Goal: Information Seeking & Learning: Learn about a topic

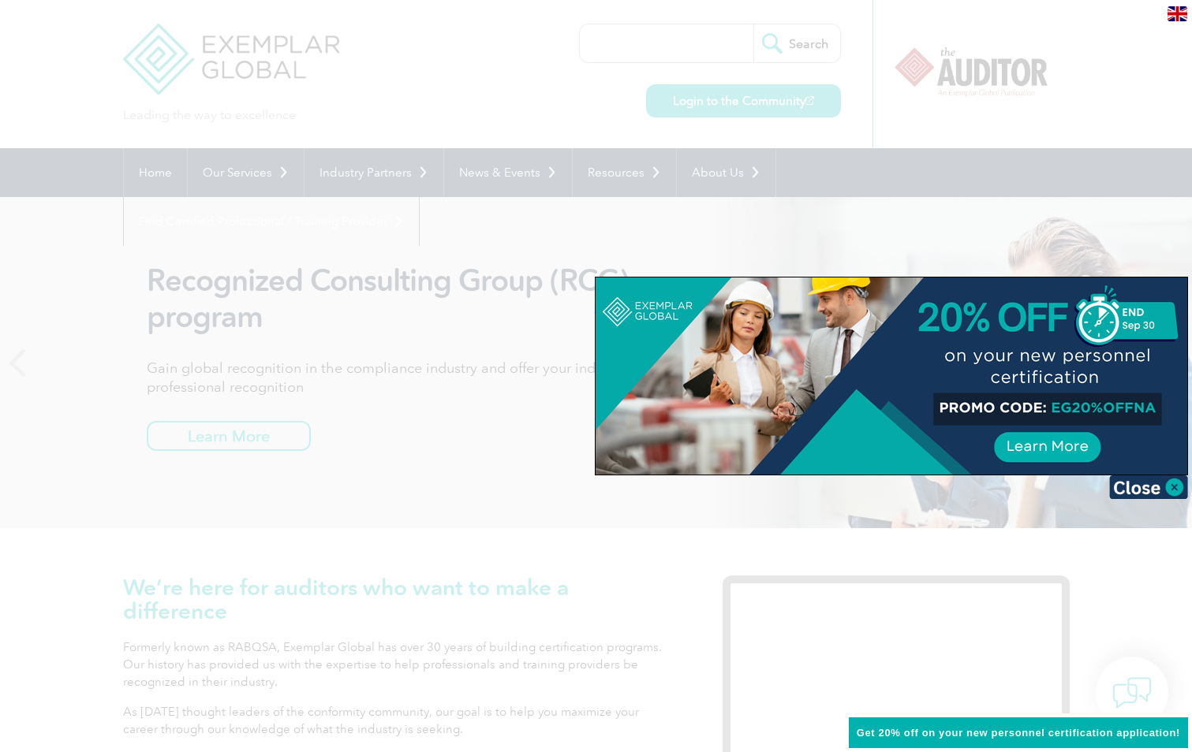
click at [1177, 486] on img at bounding box center [1148, 488] width 79 height 24
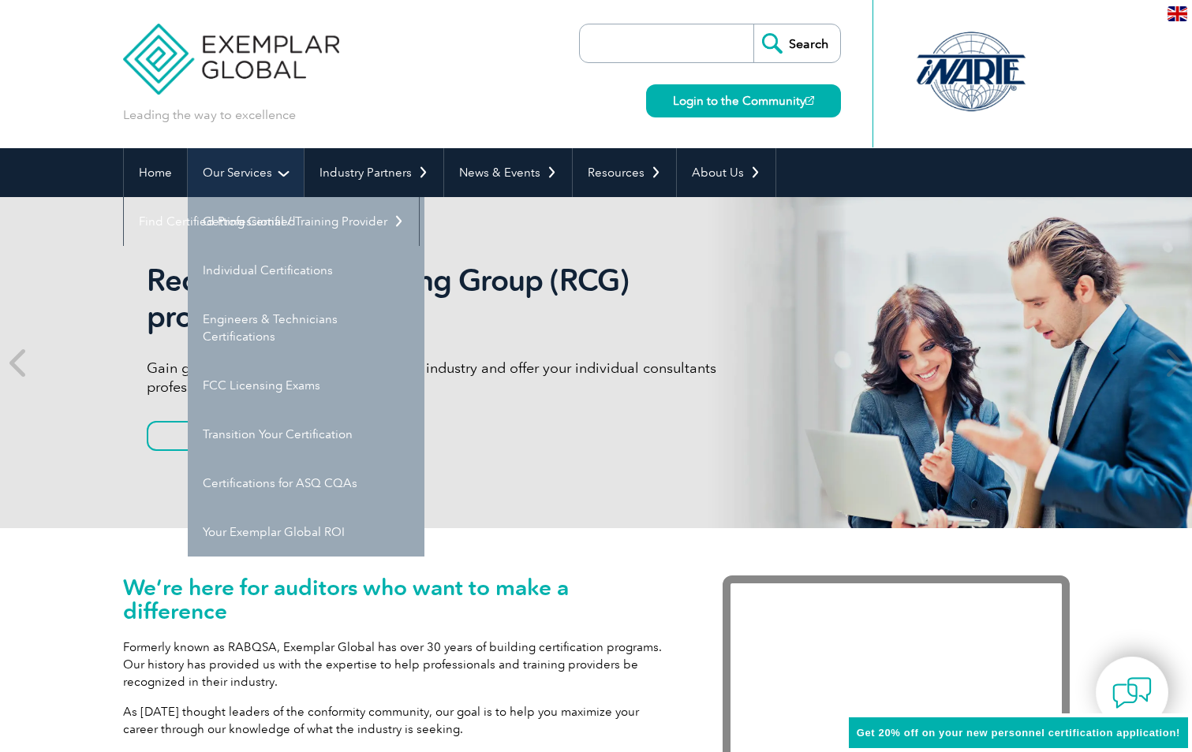
click at [267, 174] on link "Our Services" at bounding box center [246, 172] width 116 height 49
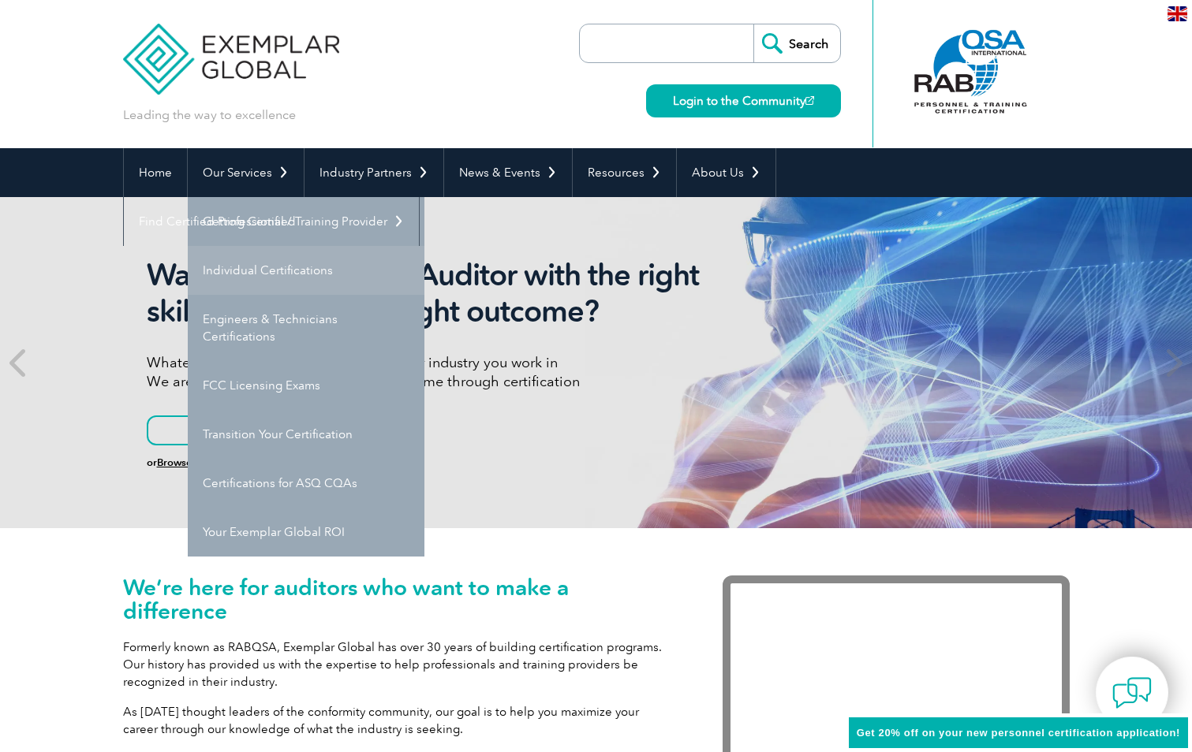
click at [302, 272] on link "Individual Certifications" at bounding box center [306, 270] width 237 height 49
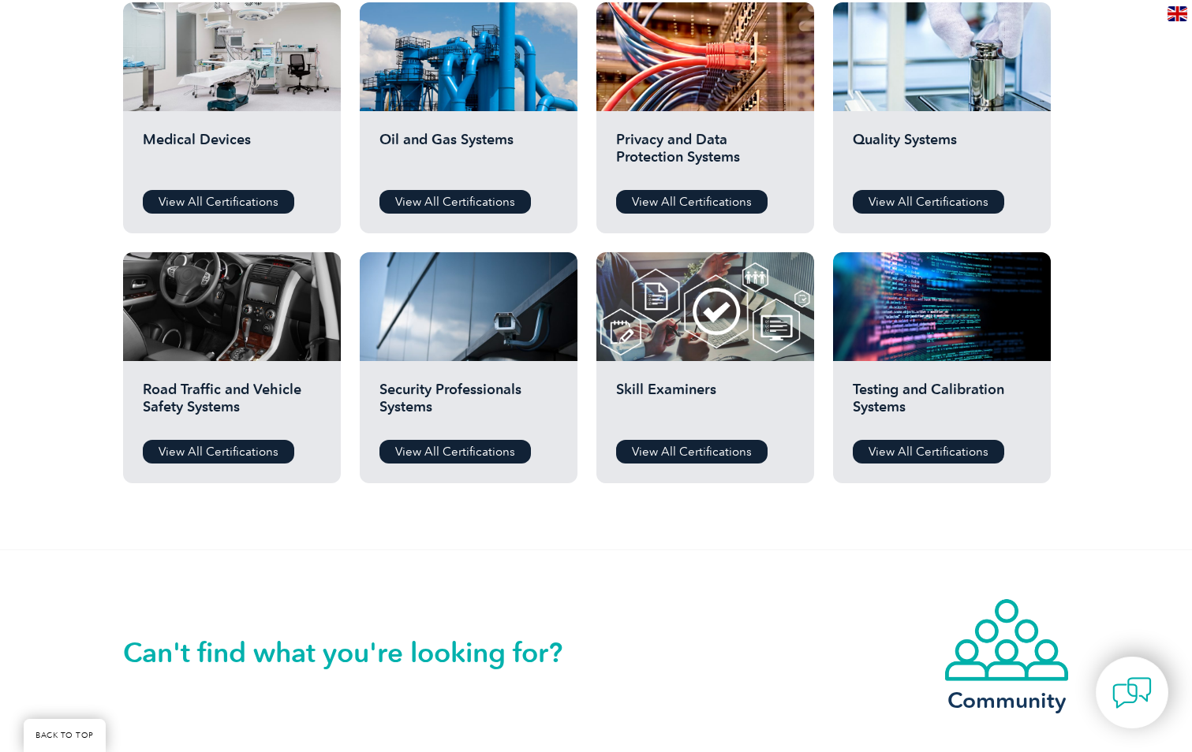
scroll to position [1104, 0]
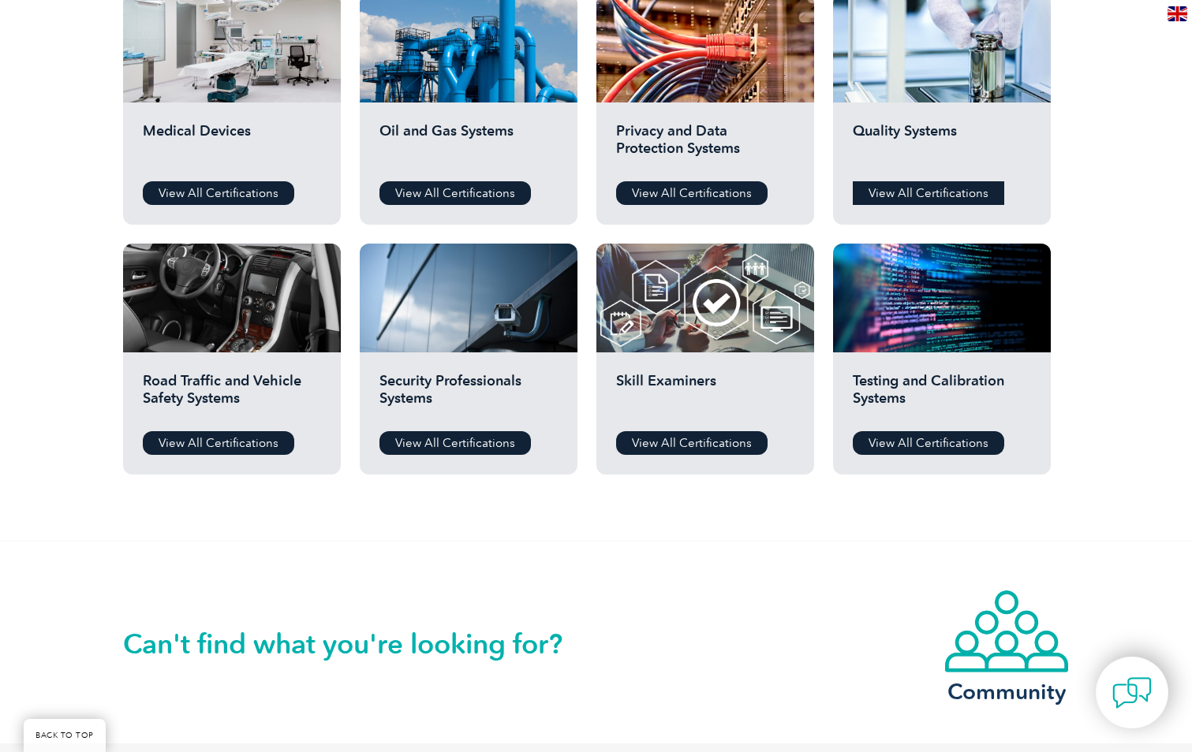
click at [916, 196] on link "View All Certifications" at bounding box center [928, 193] width 151 height 24
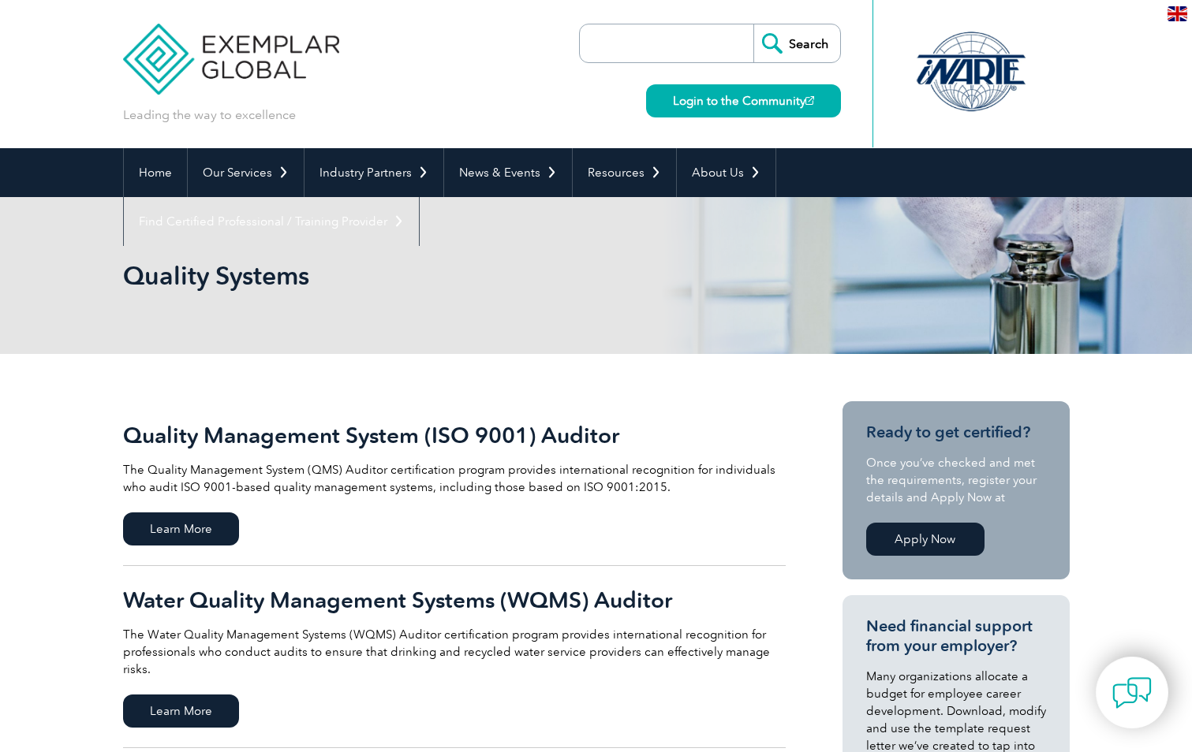
scroll to position [79, 0]
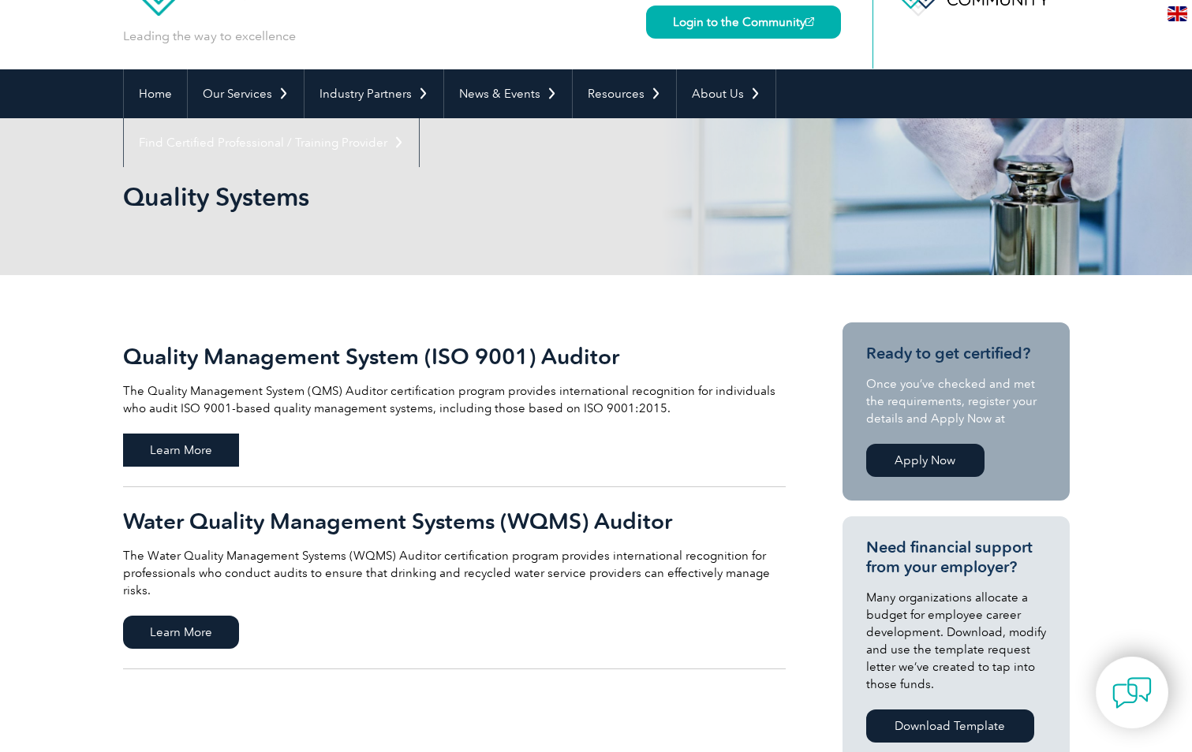
click at [199, 448] on span "Learn More" at bounding box center [181, 450] width 116 height 33
